Goal: Find specific page/section: Find specific page/section

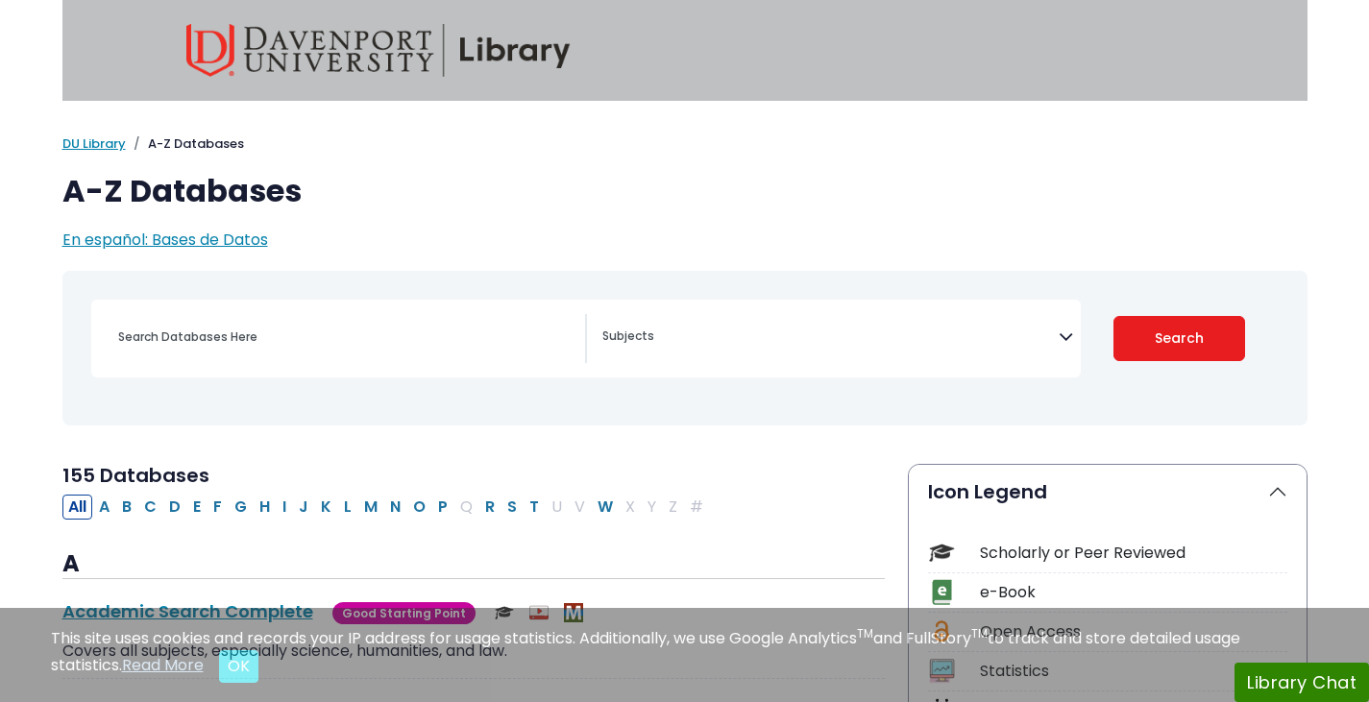
select select "Database Subject Filter"
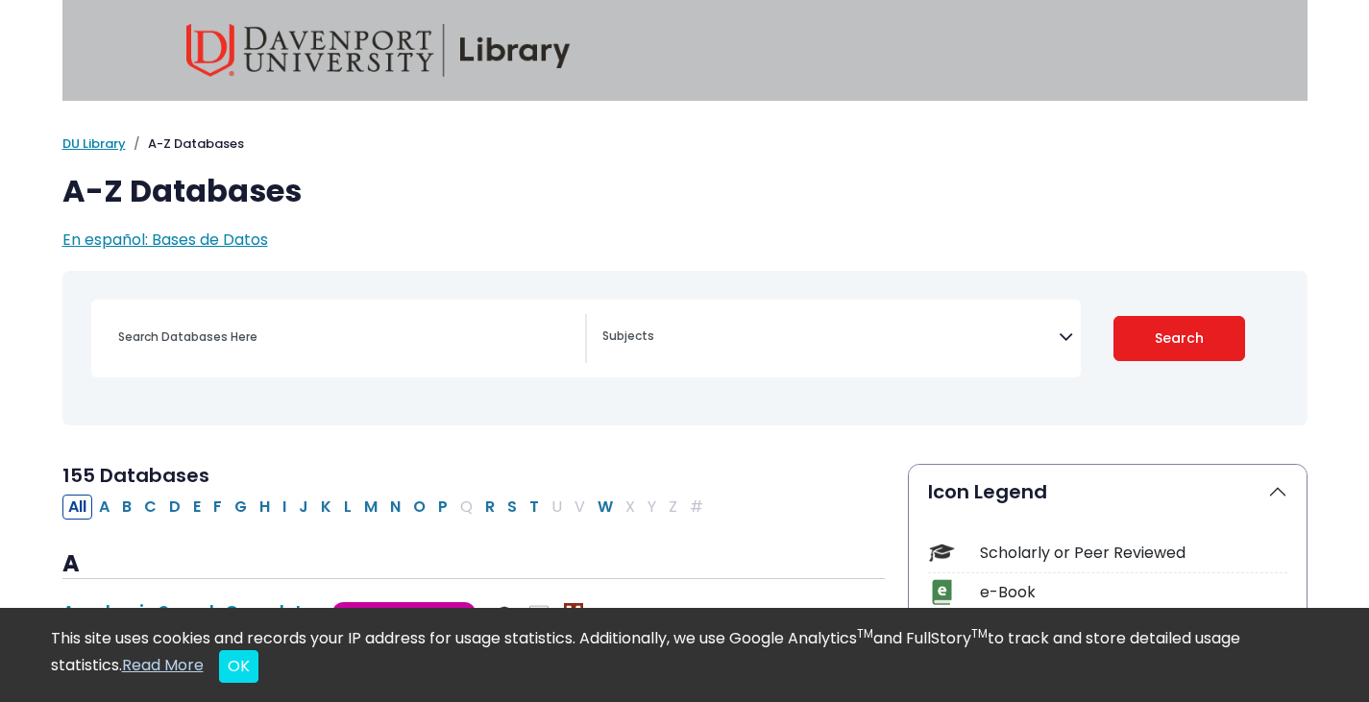
click at [427, 351] on div "Search filters" at bounding box center [346, 337] width 478 height 46
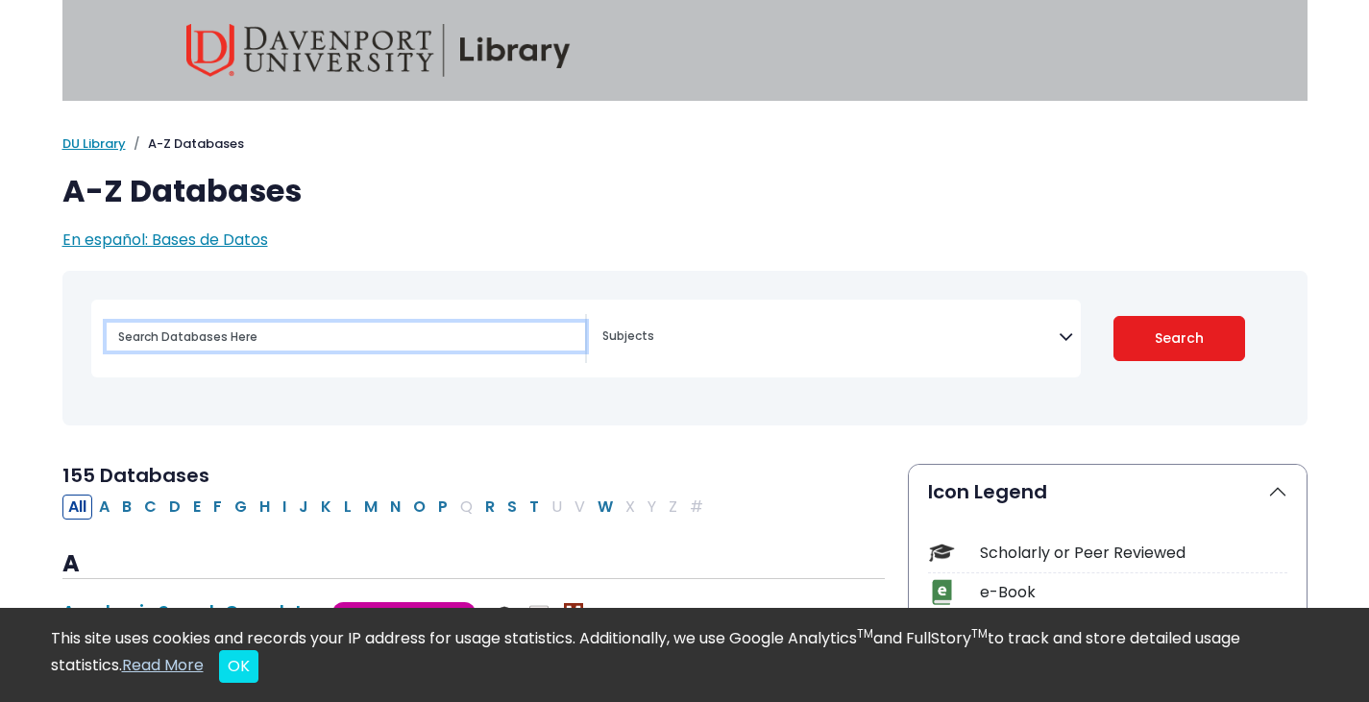
click at [345, 329] on input "Search database by title or keyword" at bounding box center [346, 337] width 478 height 28
type input "proquest"
click at [1113, 316] on button "Search" at bounding box center [1179, 338] width 132 height 45
select select "Database Subject Filter"
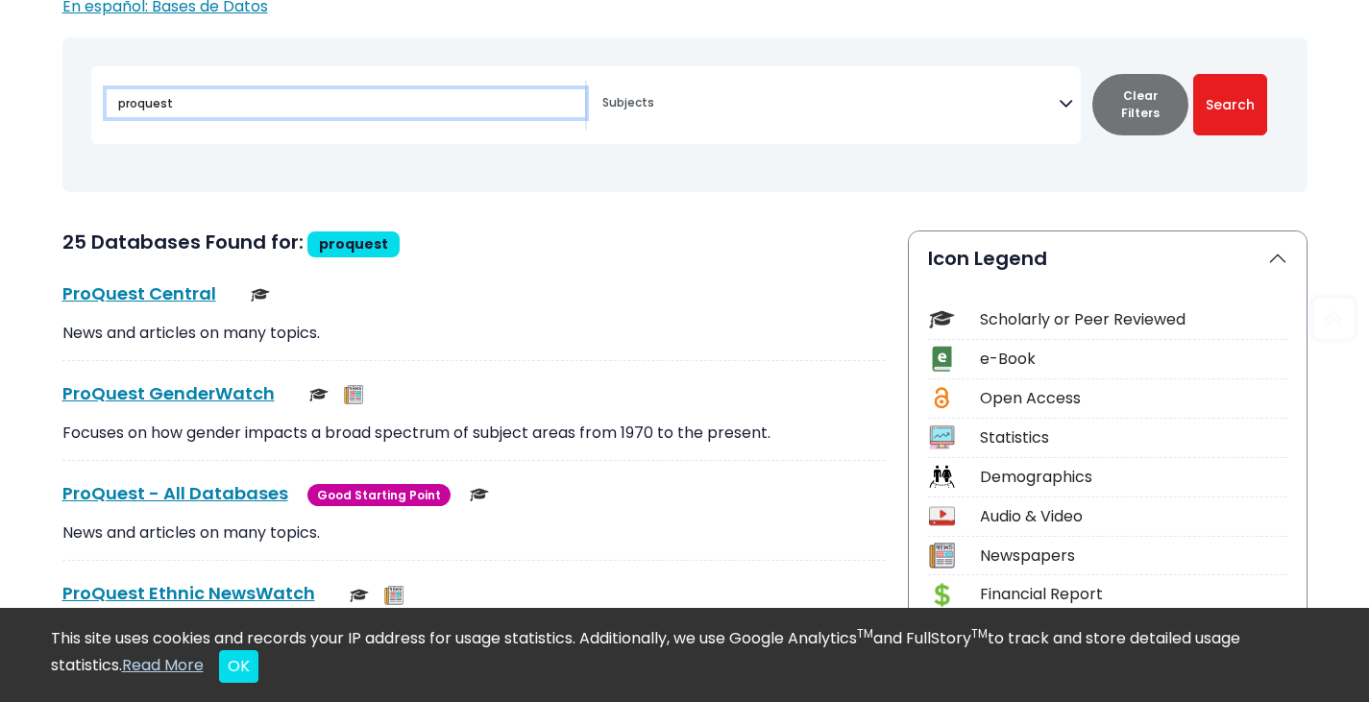
scroll to position [234, 0]
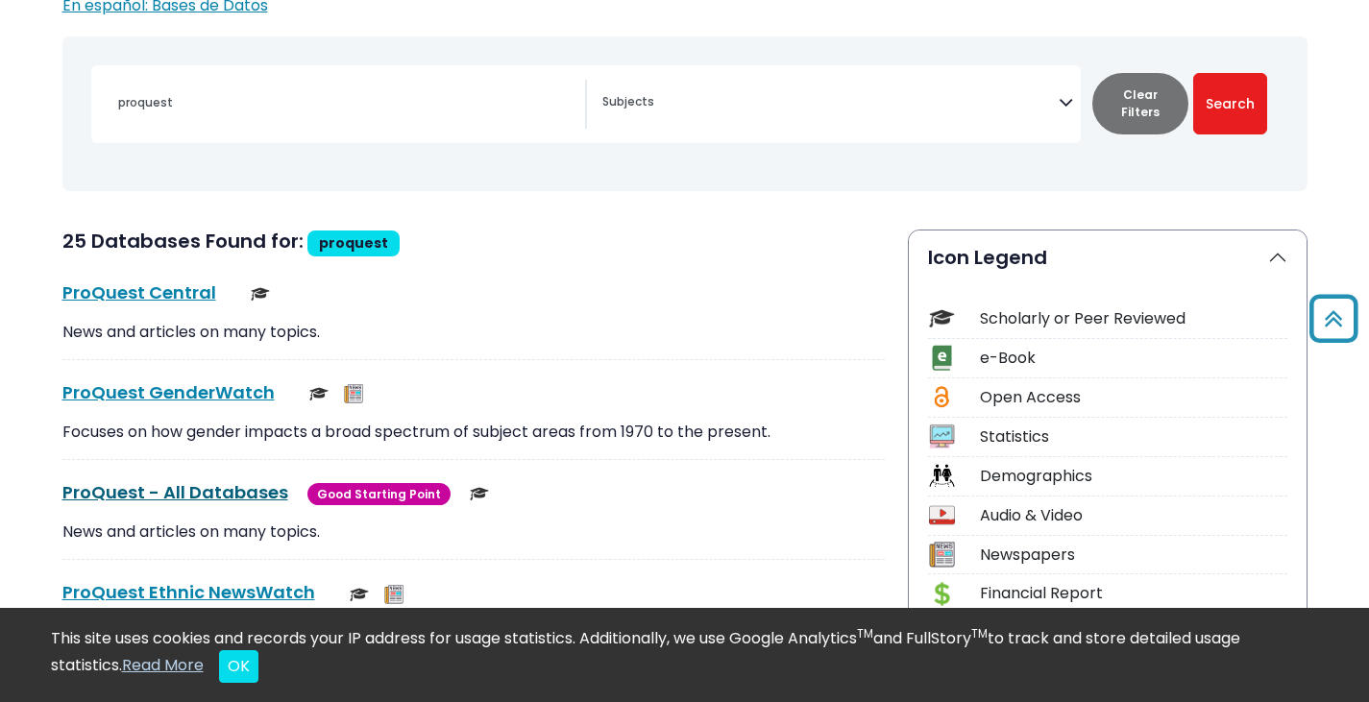
click at [193, 489] on link "ProQuest - All Databases This link opens in a new window" at bounding box center [175, 492] width 226 height 24
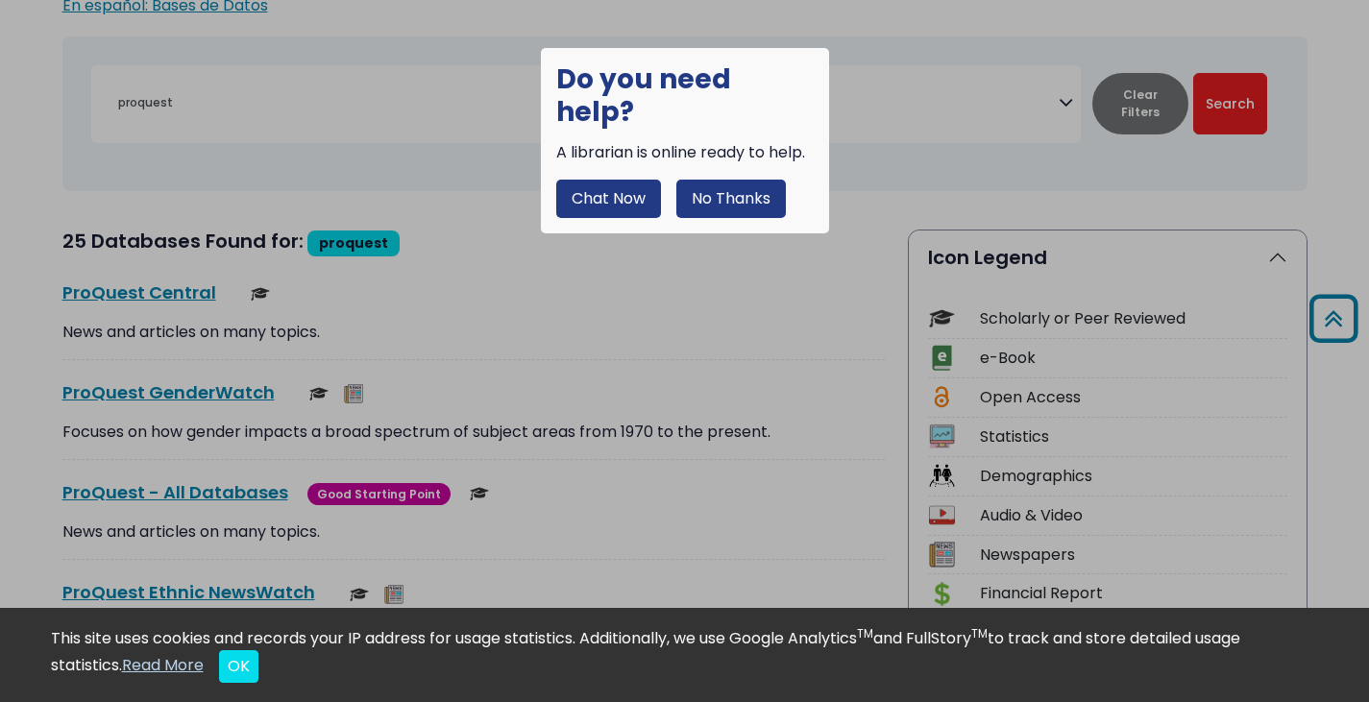
click at [747, 180] on button "No Thanks" at bounding box center [731, 199] width 110 height 38
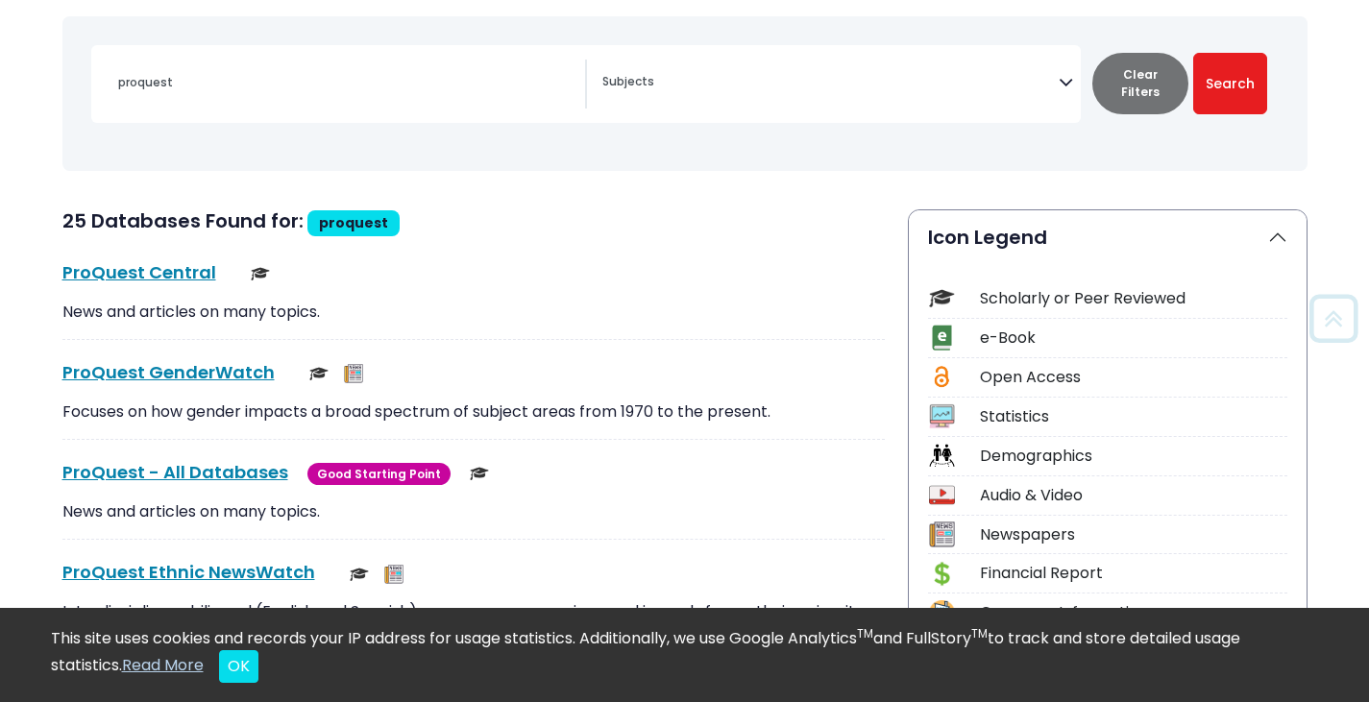
scroll to position [256, 0]
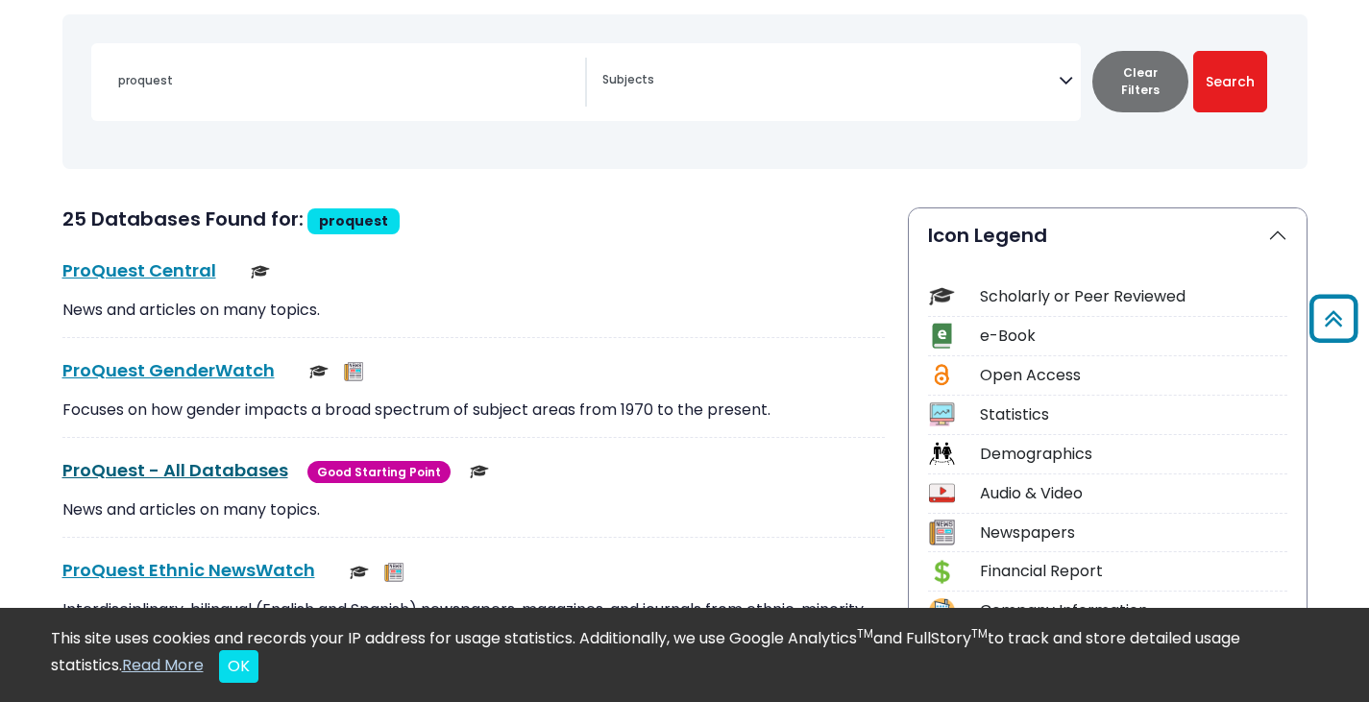
click at [188, 467] on link "ProQuest - All Databases This link opens in a new window" at bounding box center [175, 470] width 226 height 24
